Goal: Information Seeking & Learning: Learn about a topic

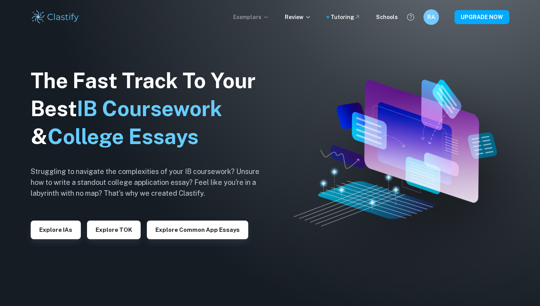
click at [266, 18] on p "Exemplars" at bounding box center [251, 17] width 36 height 9
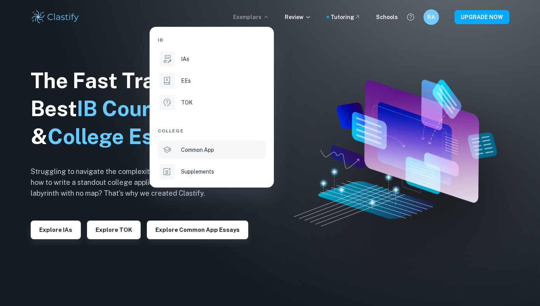
click at [200, 146] on p "Common App" at bounding box center [197, 150] width 33 height 9
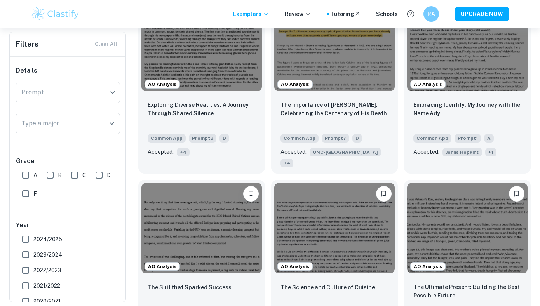
scroll to position [303, 0]
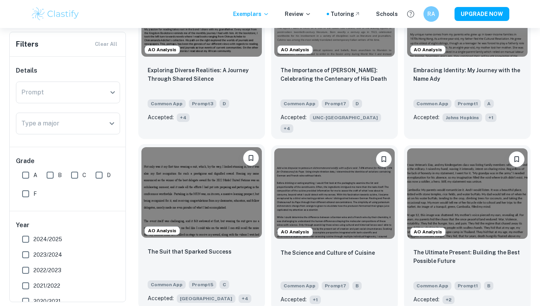
click at [200, 190] on img at bounding box center [201, 192] width 120 height 90
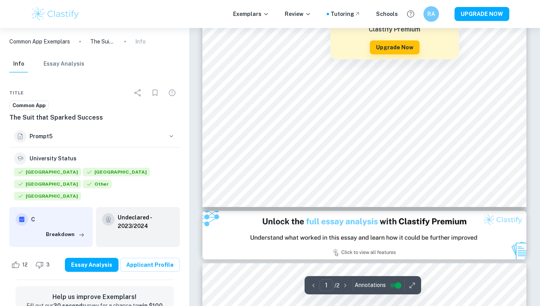
scroll to position [632, 0]
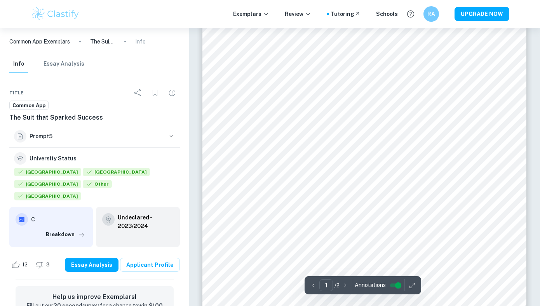
type input "2"
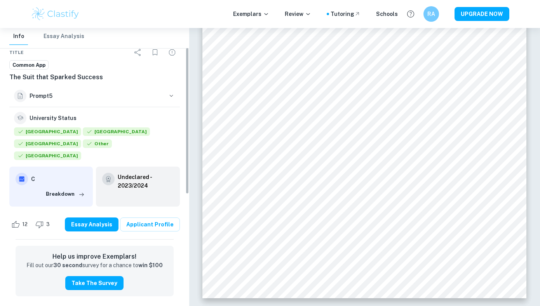
scroll to position [42, 0]
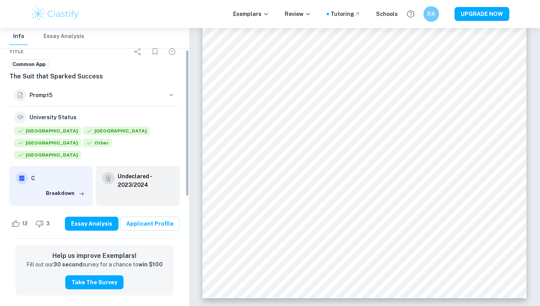
click at [73, 188] on button "Breakdown" at bounding box center [65, 194] width 43 height 12
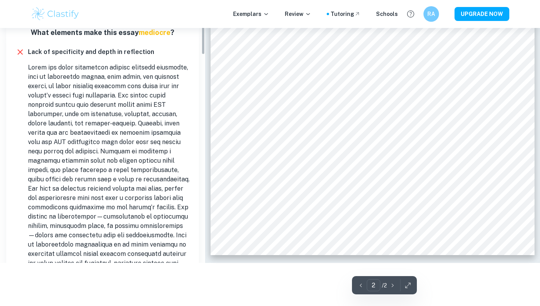
scroll to position [28, 0]
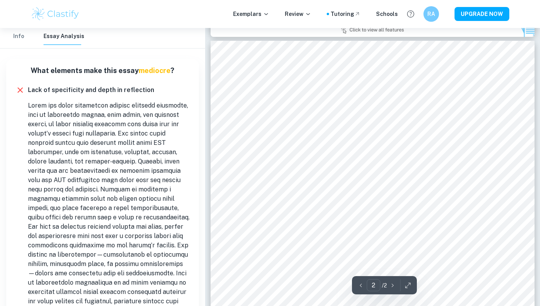
type input "1"
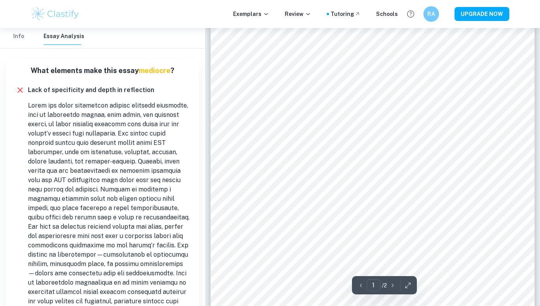
scroll to position [0, 0]
click at [19, 31] on button "Info" at bounding box center [18, 36] width 19 height 17
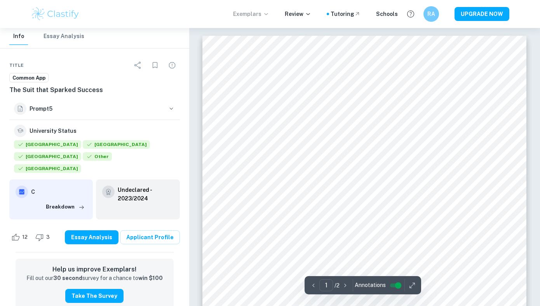
click at [269, 14] on icon at bounding box center [266, 14] width 6 height 6
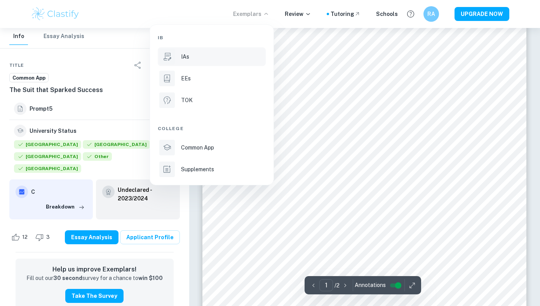
scroll to position [59, 0]
click at [217, 58] on div "IAs" at bounding box center [222, 56] width 83 height 9
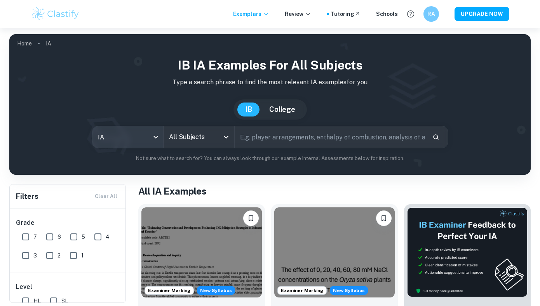
click at [134, 142] on body "We value your privacy We use cookies to enhance your browsing experience, serve…" at bounding box center [270, 181] width 540 height 306
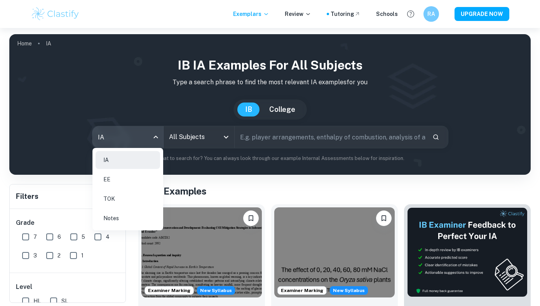
click at [276, 112] on div at bounding box center [270, 153] width 540 height 306
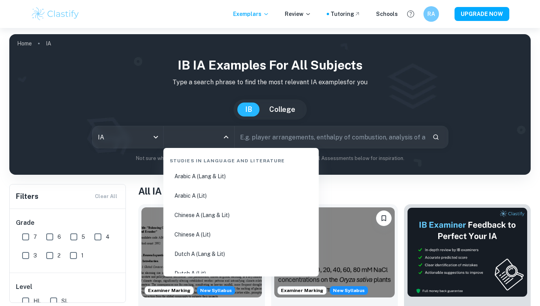
click at [216, 142] on input "All Subjects" at bounding box center [193, 137] width 52 height 15
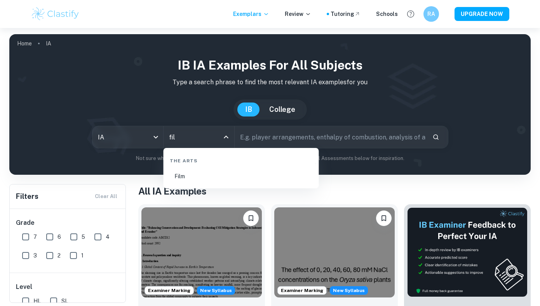
click at [214, 182] on li "Film" at bounding box center [241, 176] width 149 height 18
type input "Film"
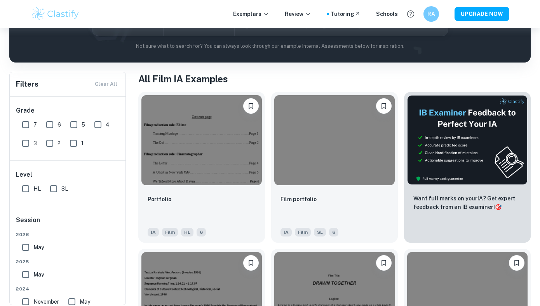
scroll to position [119, 0]
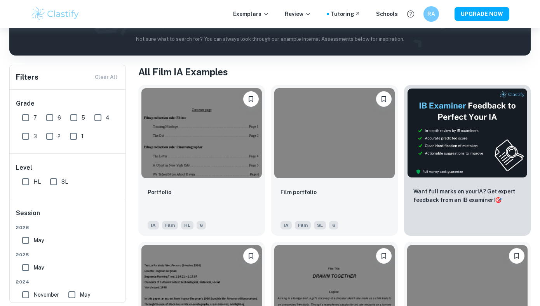
click at [214, 181] on div "Portfolio IA Film HL 6" at bounding box center [201, 208] width 127 height 54
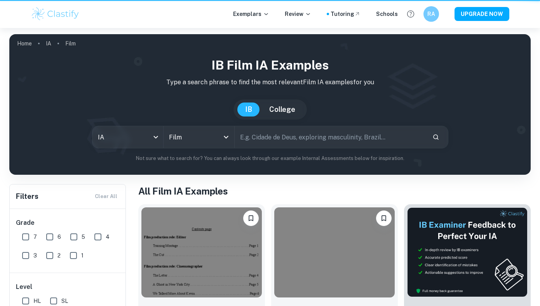
scroll to position [119, 0]
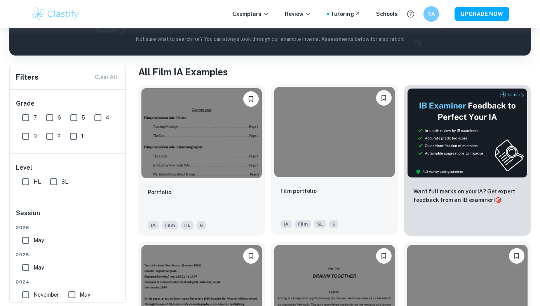
click at [311, 157] on img at bounding box center [334, 132] width 120 height 90
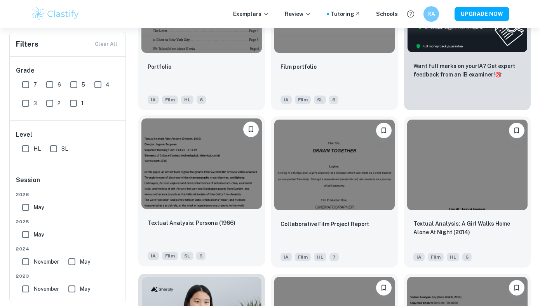
scroll to position [248, 0]
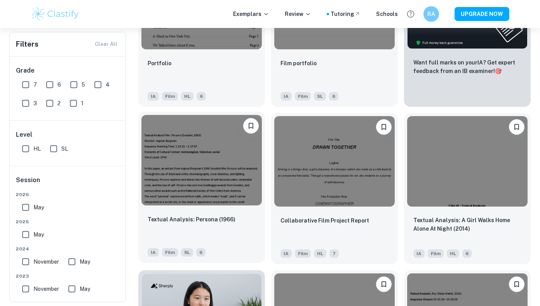
click at [186, 217] on p "Textual Analysis: Persona (1966)" at bounding box center [192, 219] width 88 height 9
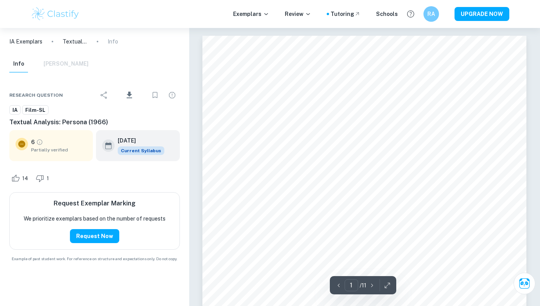
scroll to position [3, 0]
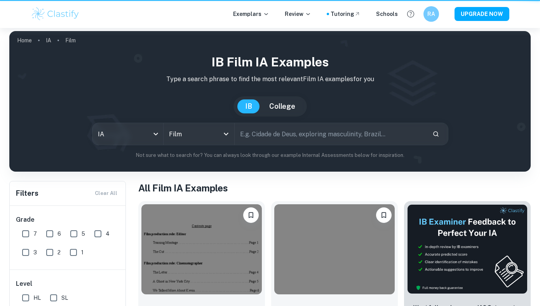
scroll to position [248, 0]
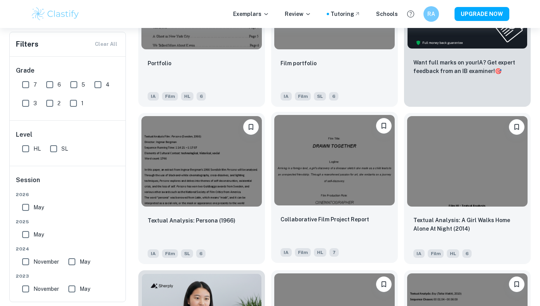
click at [348, 195] on img at bounding box center [334, 160] width 120 height 90
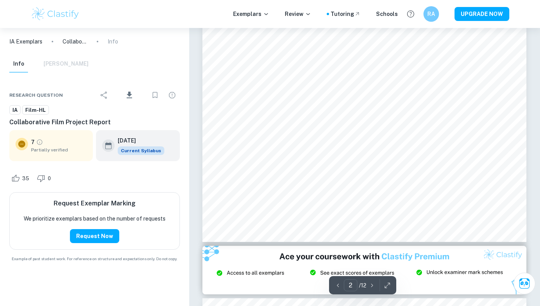
scroll to position [767, 0]
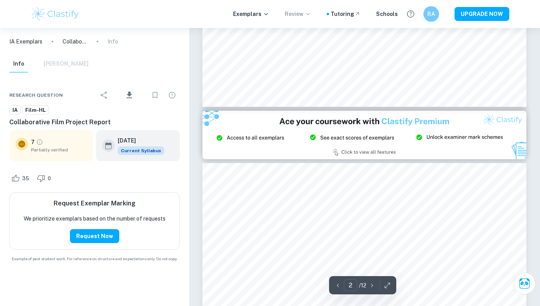
type input "3"
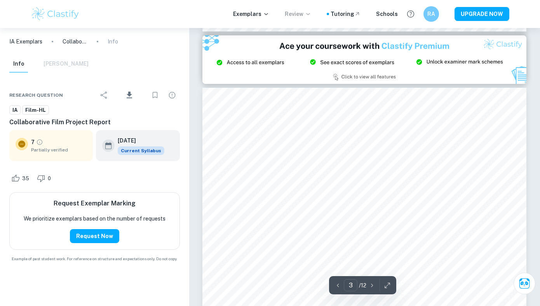
scroll to position [979, 0]
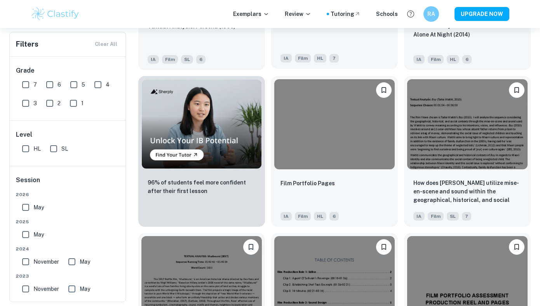
scroll to position [445, 0]
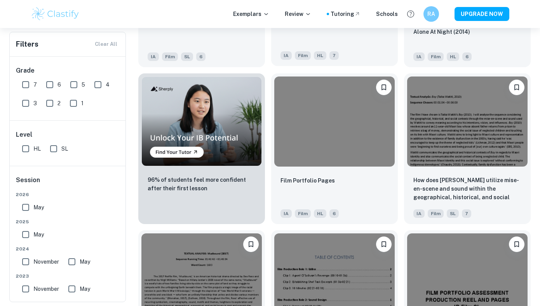
click at [359, 178] on div "Film Portfolio Pages" at bounding box center [334, 189] width 108 height 26
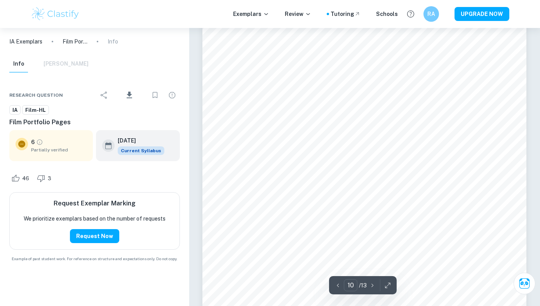
scroll to position [4469, 0]
type input "11"
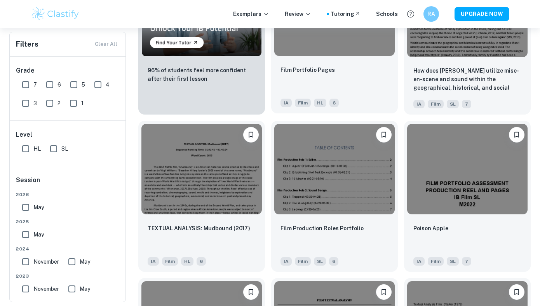
scroll to position [556, 0]
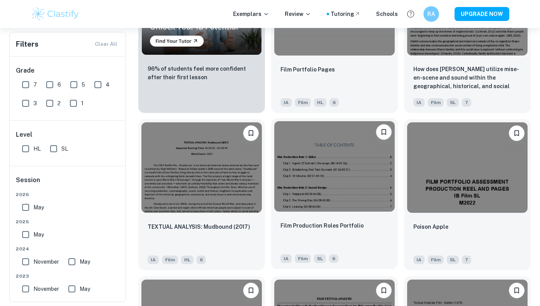
click at [342, 191] on img at bounding box center [334, 166] width 120 height 90
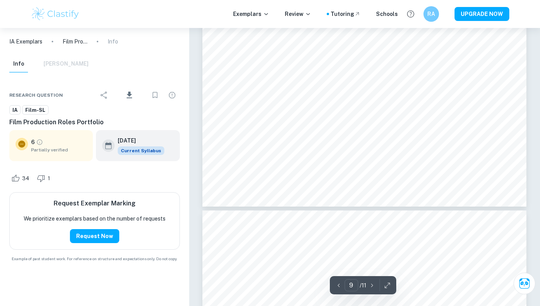
scroll to position [3704, 0]
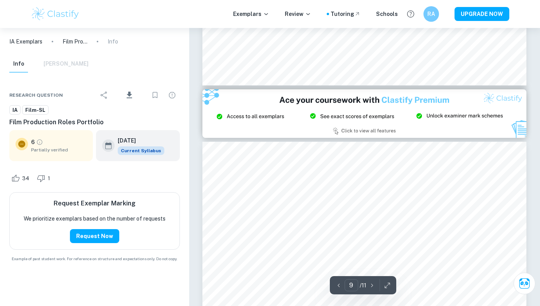
type input "8"
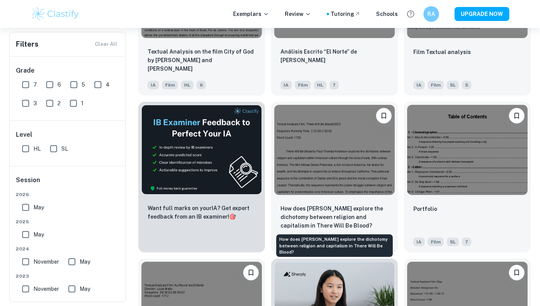
scroll to position [1051, 0]
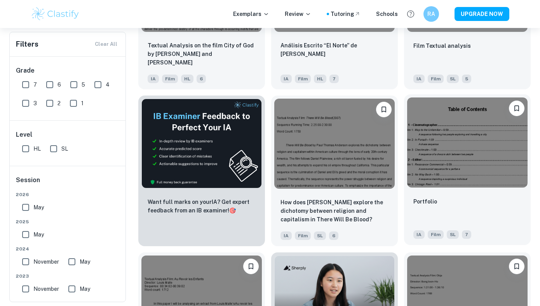
click at [490, 153] on img at bounding box center [467, 142] width 120 height 90
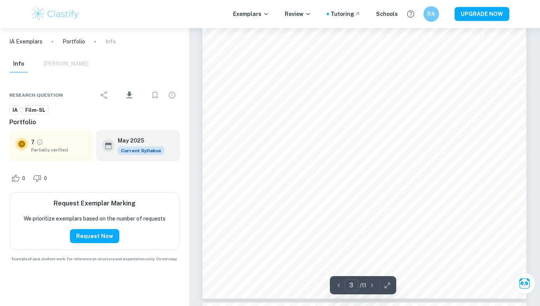
scroll to position [1104, 0]
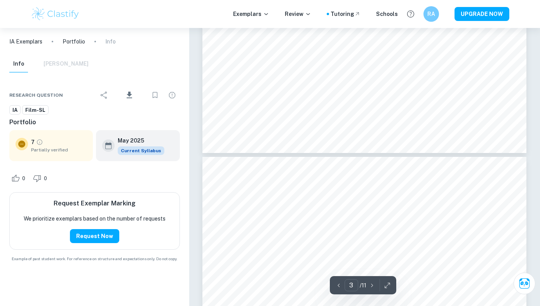
type input "4"
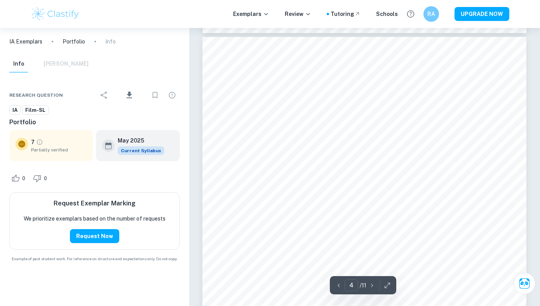
scroll to position [1374, 0]
